Goal: Find specific page/section: Find specific page/section

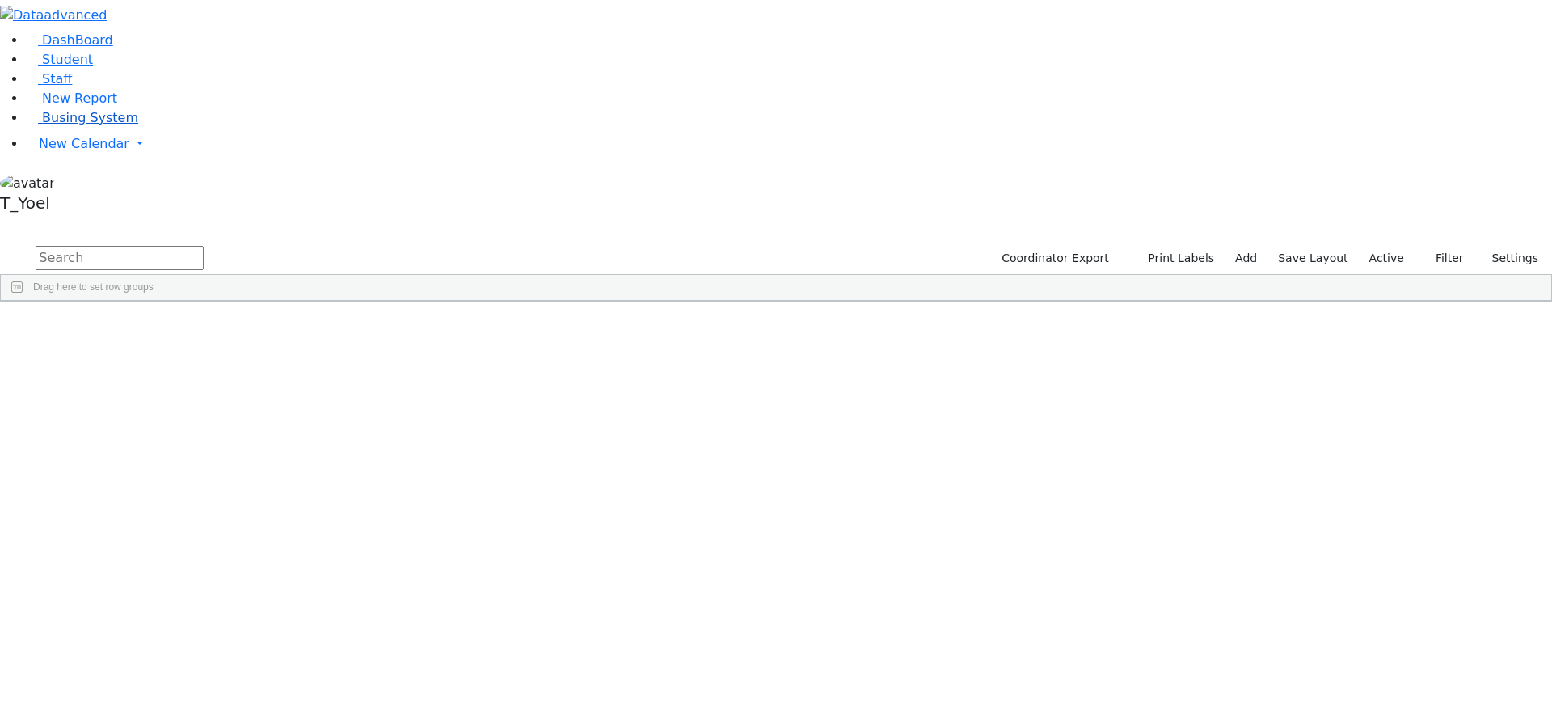
click at [95, 125] on link "Busing System" at bounding box center [82, 117] width 112 height 15
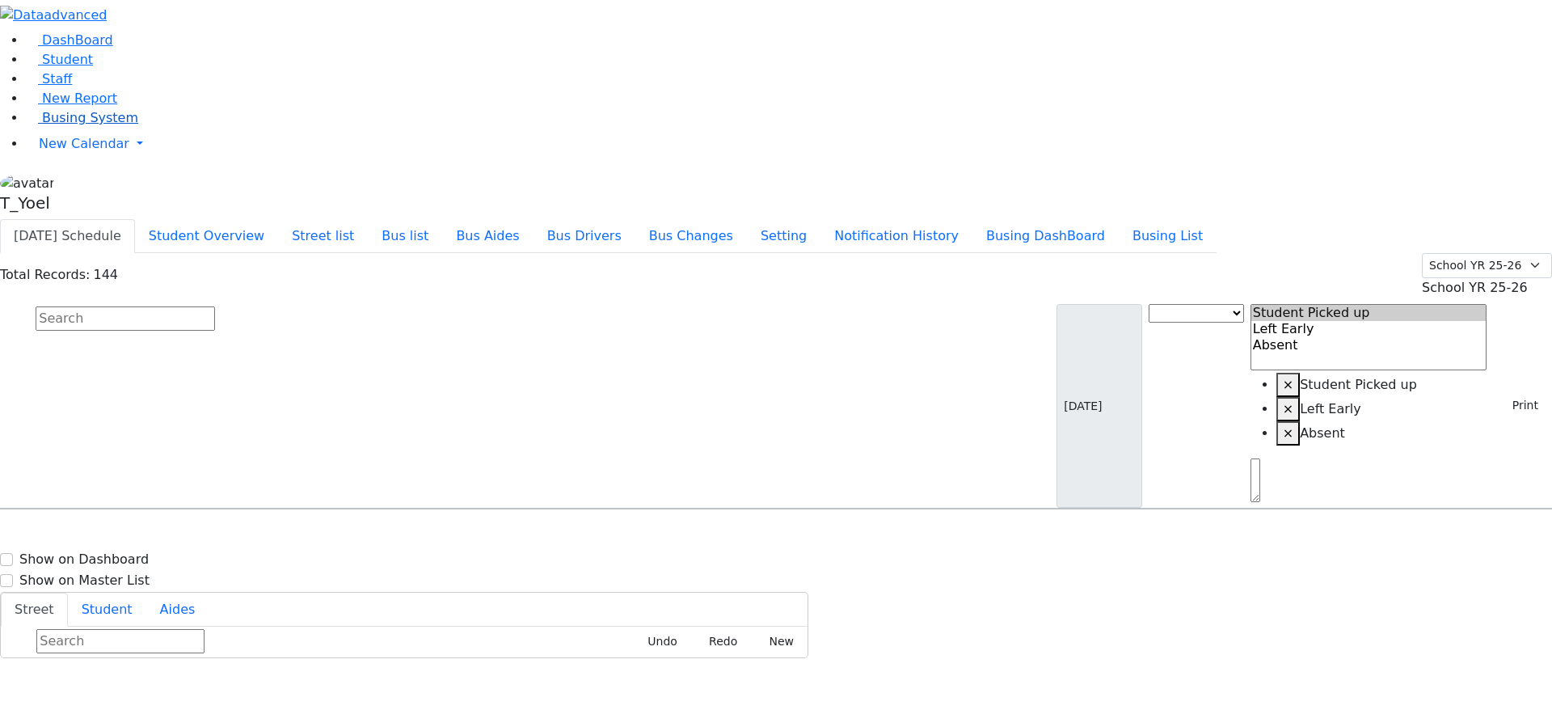
click at [114, 125] on link "Busing System" at bounding box center [82, 117] width 112 height 15
click at [1078, 219] on button "Busing DashBoard" at bounding box center [1046, 236] width 146 height 34
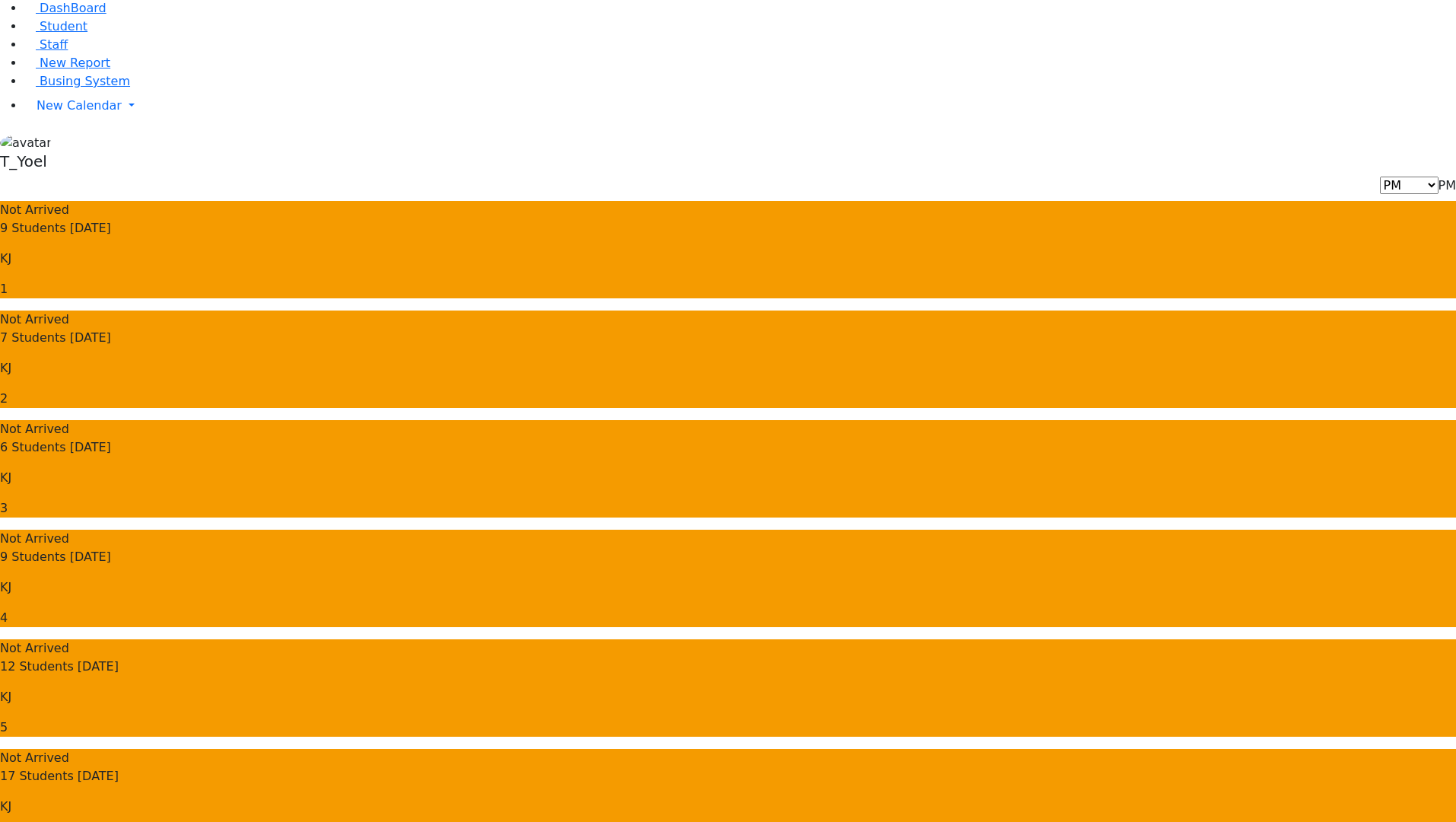
scroll to position [33, 0]
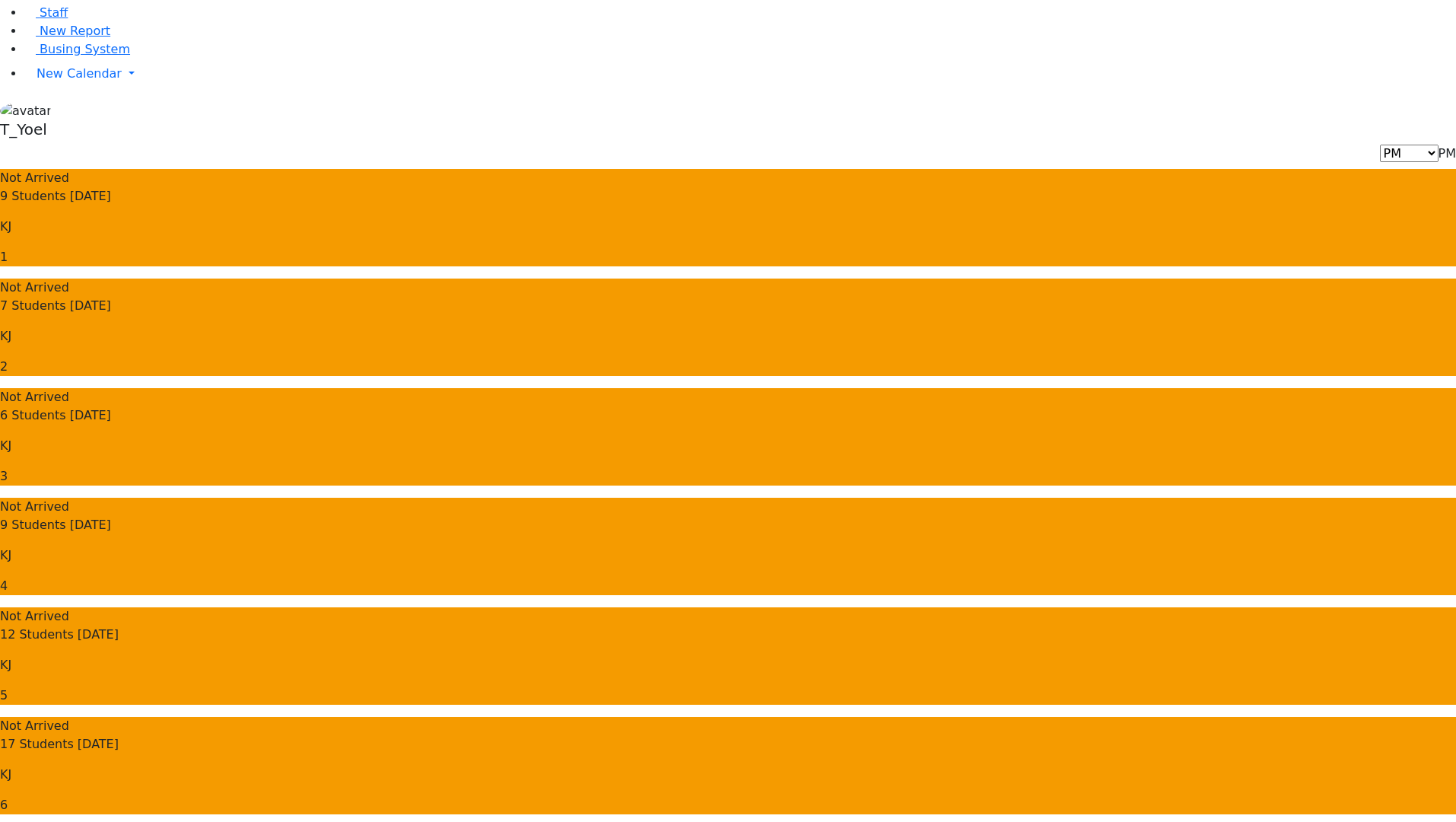
scroll to position [64, 0]
